Goal: Check status: Check status

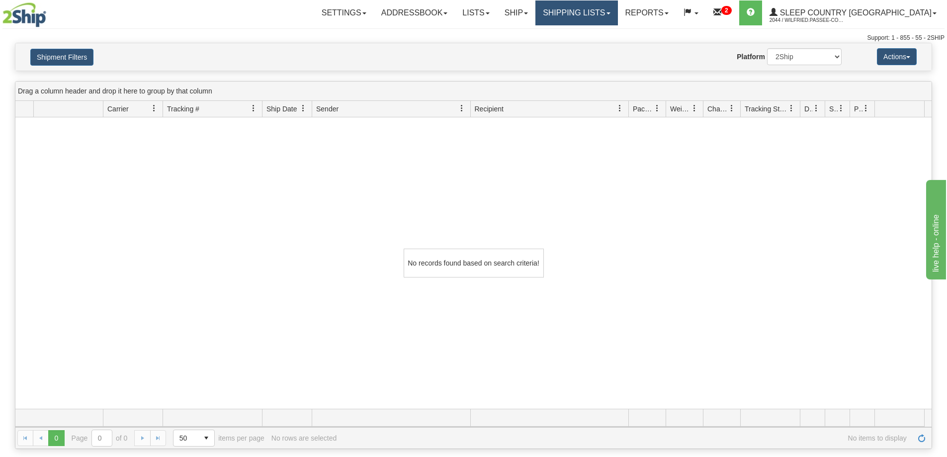
click at [609, 8] on link "Shipping lists" at bounding box center [576, 12] width 82 height 25
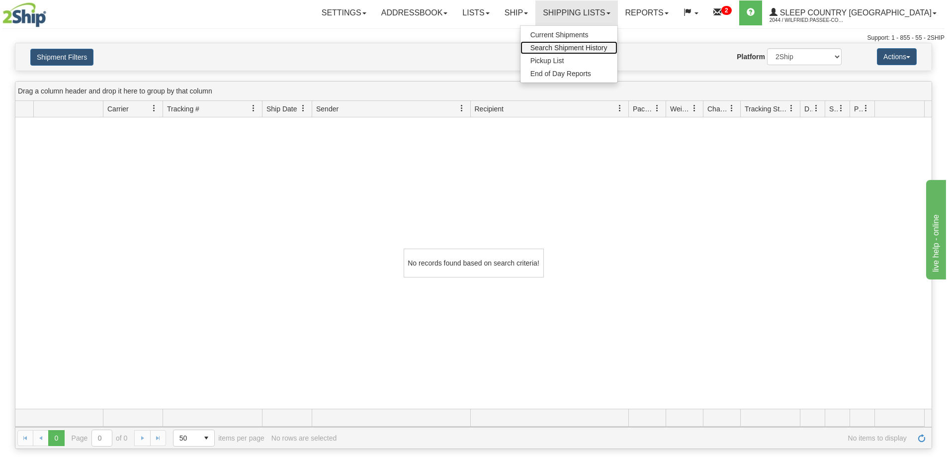
drag, startPoint x: 598, startPoint y: 47, endPoint x: 579, endPoint y: 48, distance: 18.4
click at [598, 47] on span "Search Shipment History" at bounding box center [568, 48] width 77 height 8
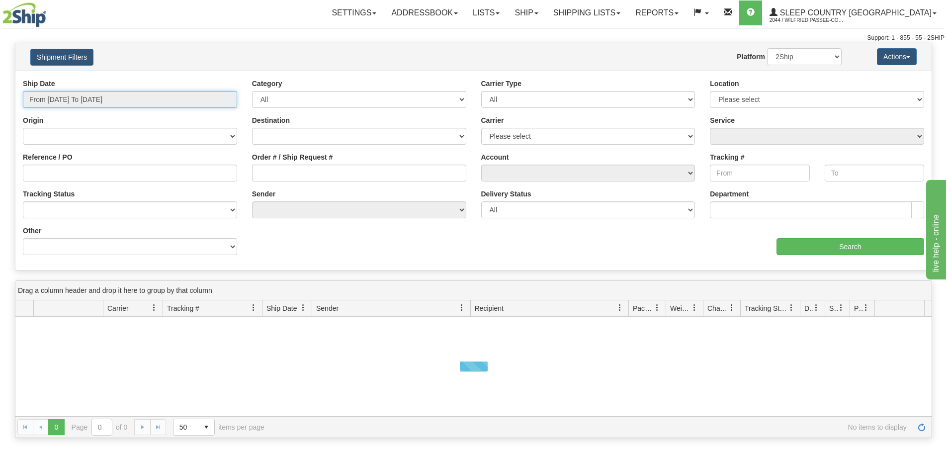
click at [72, 102] on input "From [DATE] To [DATE]" at bounding box center [130, 99] width 214 height 17
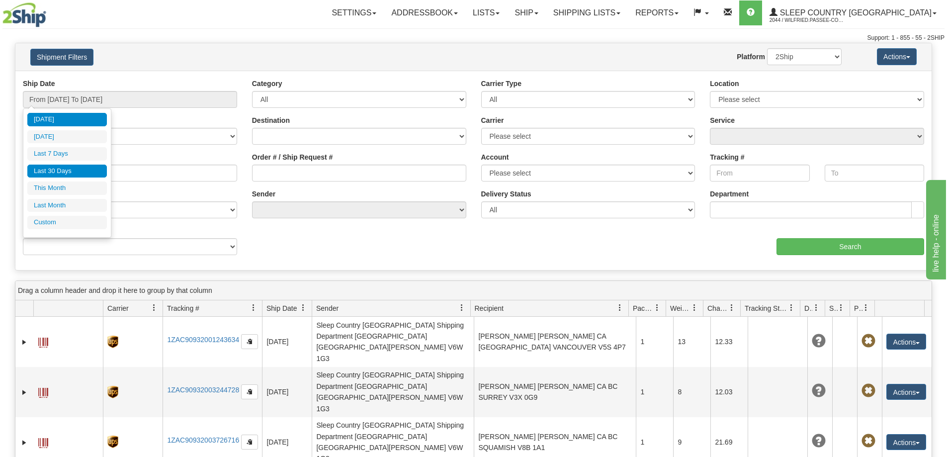
click at [66, 173] on li "Last 30 Days" at bounding box center [67, 170] width 80 height 13
type input "From [DATE] To [DATE]"
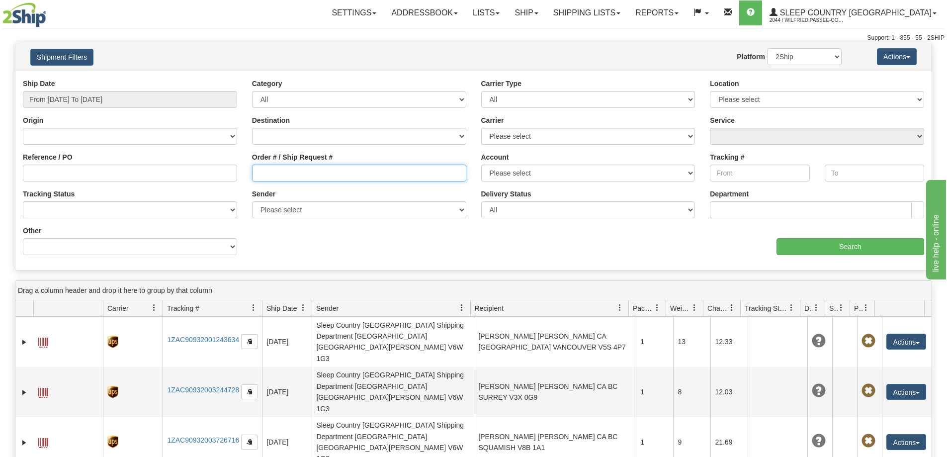
click at [313, 176] on input "Order # / Ship Request #" at bounding box center [359, 172] width 214 height 17
paste input "9002I141097"
type input "9002I141097"
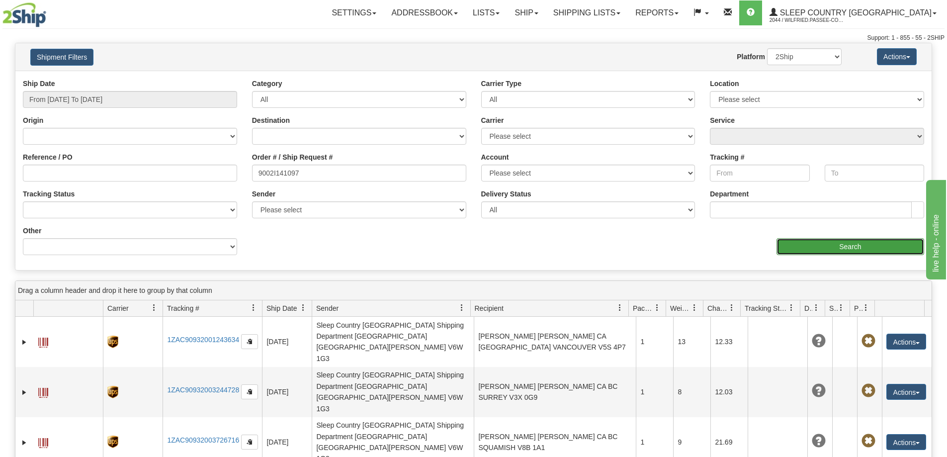
click at [795, 251] on input "Search" at bounding box center [850, 246] width 148 height 17
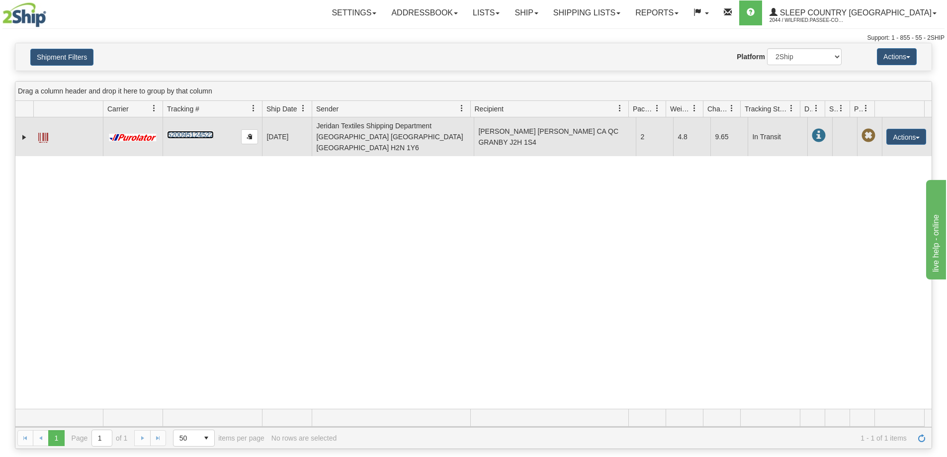
click at [181, 131] on link "520095124522" at bounding box center [190, 135] width 46 height 8
